Goal: Transaction & Acquisition: Purchase product/service

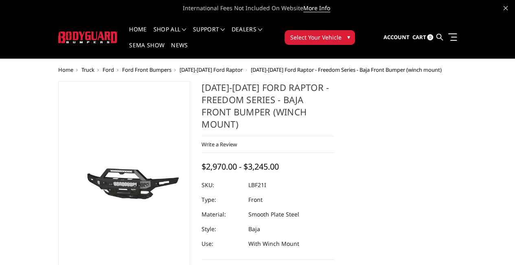
drag, startPoint x: 516, startPoint y: 48, endPoint x: 510, endPoint y: 27, distance: 21.3
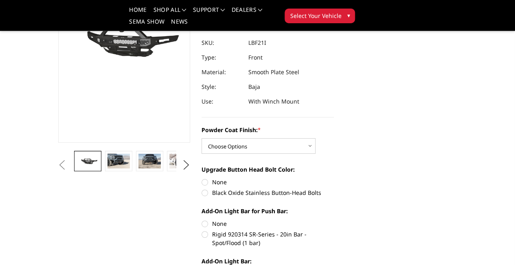
scroll to position [111, 0]
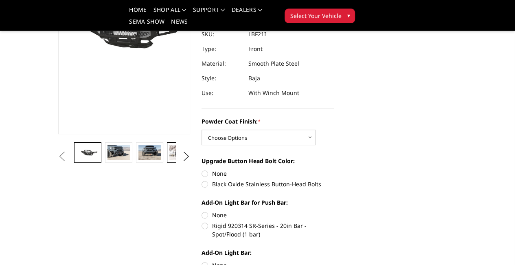
click at [169, 160] on img at bounding box center [180, 152] width 22 height 15
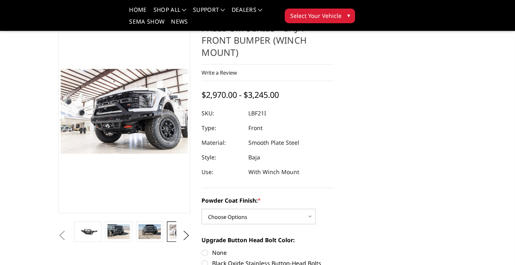
scroll to position [37, 0]
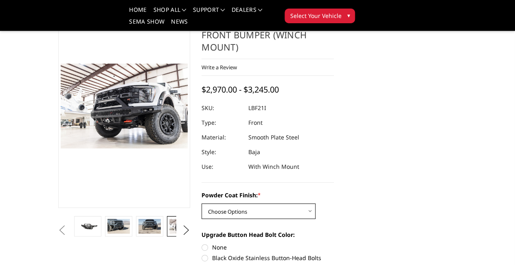
click at [272, 203] on select "Choose Options Bare Metal Texture Black Powder Coat" at bounding box center [259, 210] width 114 height 15
select select "2766"
click at [202, 203] on select "Choose Options Bare Metal Texture Black Powder Coat" at bounding box center [259, 210] width 114 height 15
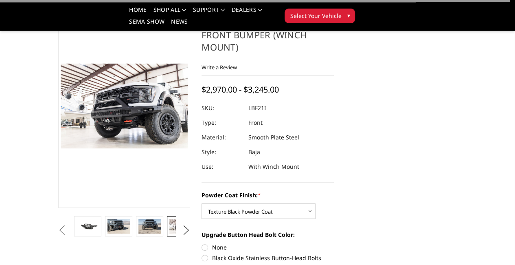
click at [212, 253] on label "Black Oxide Stainless Button-Head Bolts" at bounding box center [268, 257] width 132 height 9
click at [334, 243] on input "Black Oxide Stainless Button-Head Bolts" at bounding box center [334, 243] width 0 height 0
radio input "true"
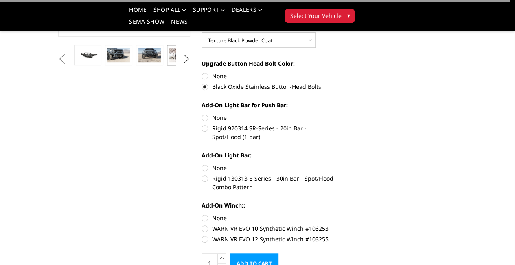
scroll to position [242, 0]
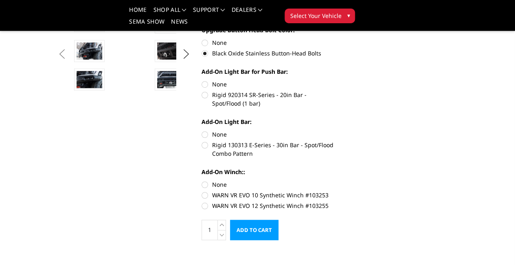
click at [207, 90] on label "Rigid 920314 SR-Series - 20in Bar - Spot/Flood (1 bar)" at bounding box center [268, 98] width 132 height 17
click at [334, 80] on input "Rigid 920314 SR-Series - 20in Bar - Spot/Flood (1 bar)" at bounding box center [334, 80] width 0 height 0
radio input "true"
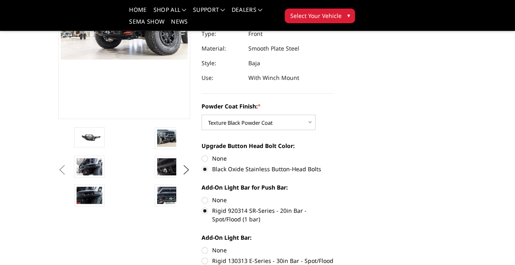
scroll to position [137, 0]
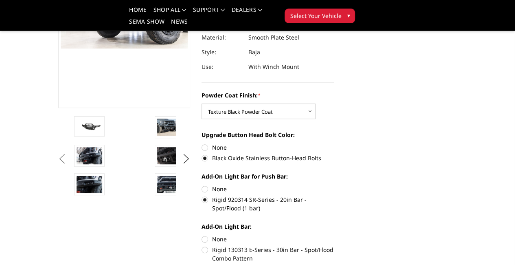
click at [238, 136] on img at bounding box center [251, 127] width 26 height 17
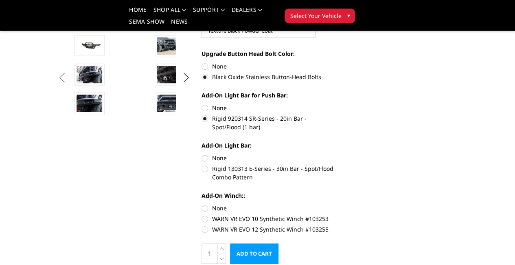
scroll to position [222, 0]
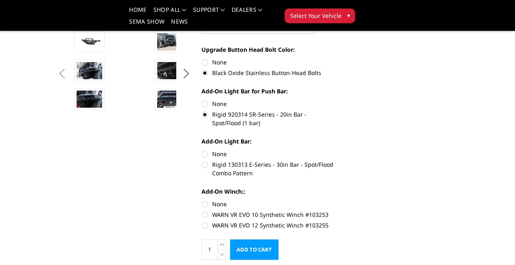
click at [206, 160] on label "Rigid 130313 E-Series - 30in Bar - Spot/Flood Combo Pattern" at bounding box center [268, 168] width 132 height 17
click at [334, 149] on input "Rigid 130313 E-Series - 30in Bar - Spot/Flood Combo Pattern" at bounding box center [334, 149] width 0 height 0
radio input "true"
click at [202, 210] on label "WARN VR EVO 10 Synthetic Winch #103253" at bounding box center [268, 214] width 132 height 9
click at [334, 200] on input "WARN VR EVO 10 Synthetic Winch #103253" at bounding box center [334, 200] width 0 height 0
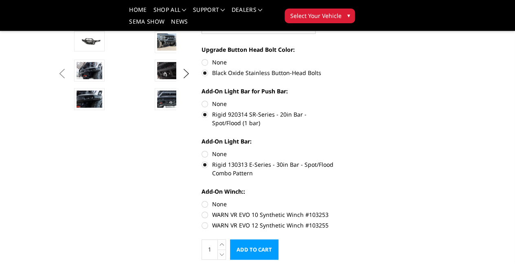
radio input "true"
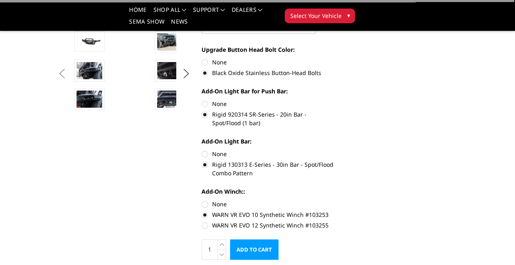
click at [261, 239] on input "Add to Cart" at bounding box center [254, 249] width 48 height 20
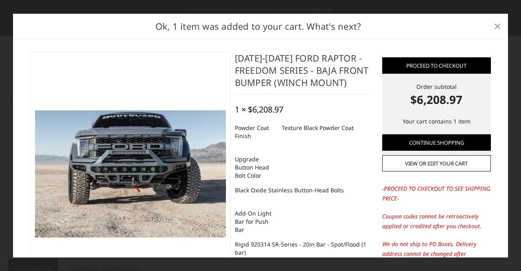
click at [493, 26] on link "×" at bounding box center [497, 26] width 13 height 13
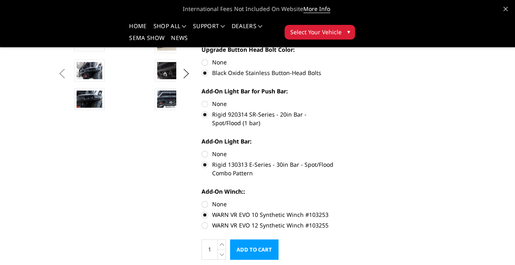
click at [202, 149] on label "None" at bounding box center [268, 153] width 132 height 9
click at [202, 149] on input "None" at bounding box center [202, 149] width 0 height 0
radio input "true"
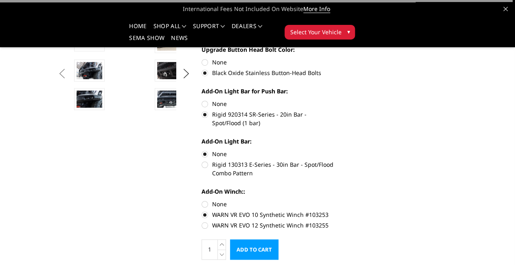
click at [204, 99] on label "None" at bounding box center [268, 103] width 132 height 9
click at [202, 99] on input "None" at bounding box center [202, 99] width 0 height 0
radio input "true"
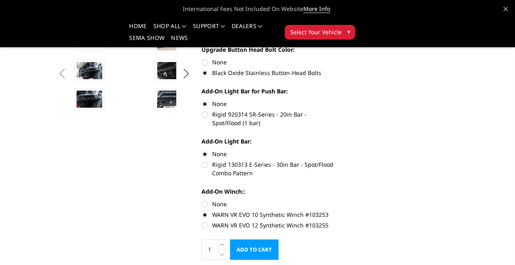
click at [204, 58] on label "None" at bounding box center [268, 62] width 132 height 9
click at [202, 58] on input "None" at bounding box center [202, 58] width 0 height 0
radio input "true"
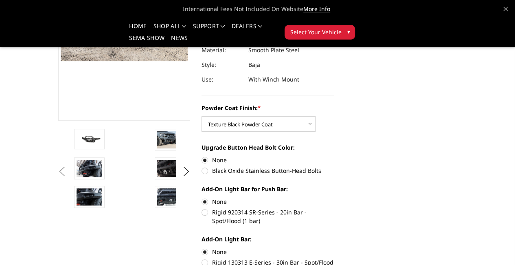
scroll to position [147, 0]
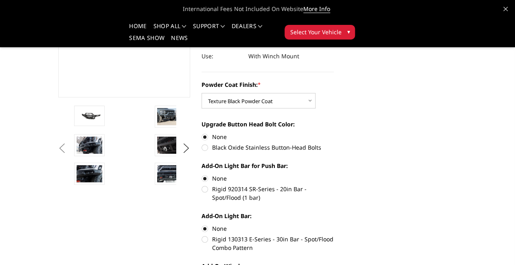
click at [318, 154] on img at bounding box center [331, 144] width 26 height 17
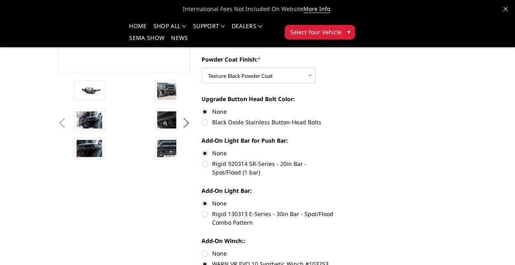
scroll to position [0, 0]
